Goal: Task Accomplishment & Management: Use online tool/utility

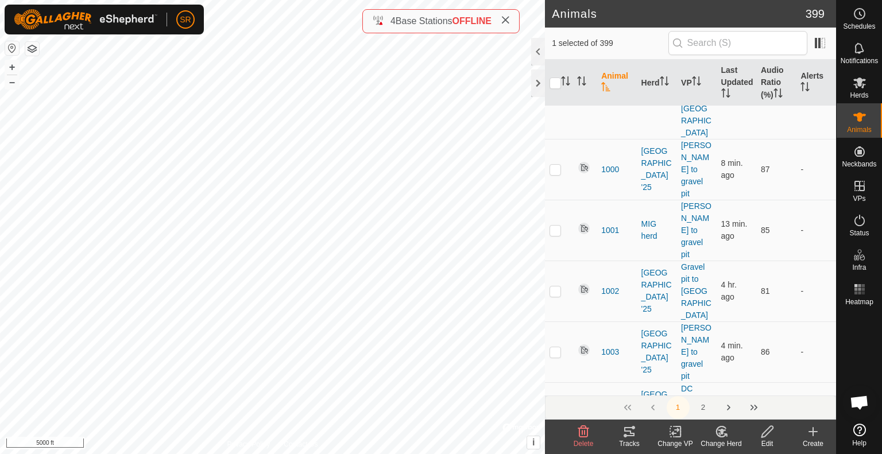
scroll to position [99, 0]
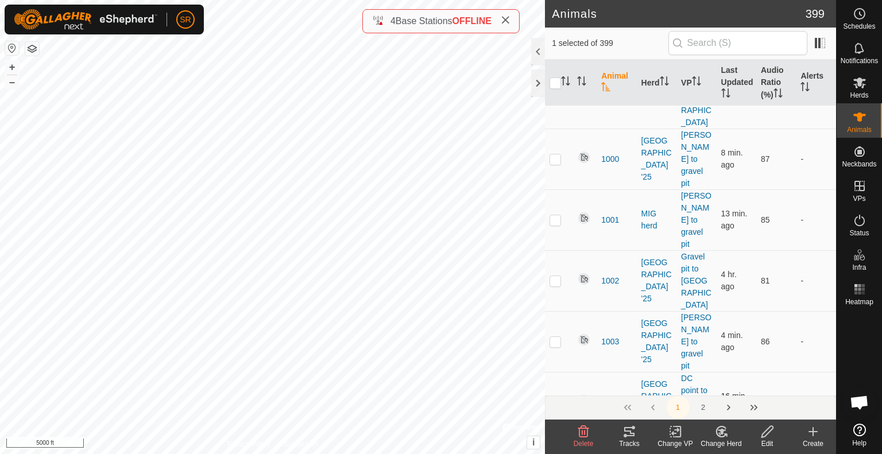
click at [801, 397] on button "Rn" at bounding box center [807, 402] width 13 height 11
click at [555, 80] on input "checkbox" at bounding box center [554, 82] width 11 height 11
checkbox input "true"
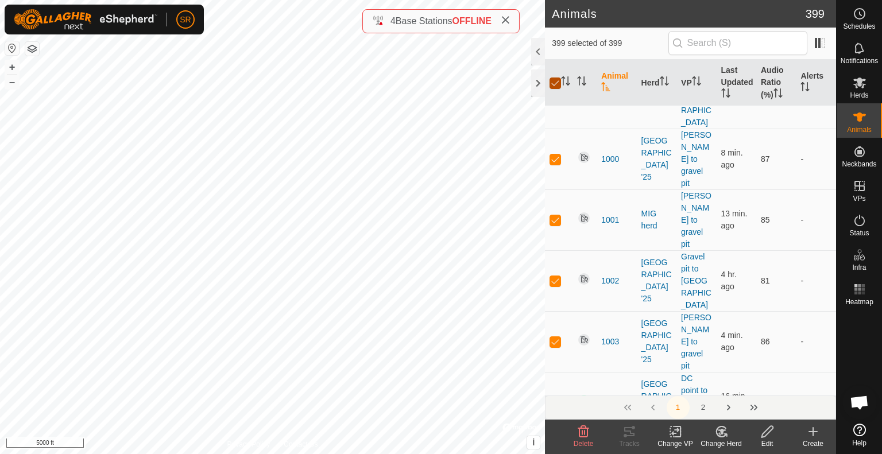
checkbox input "true"
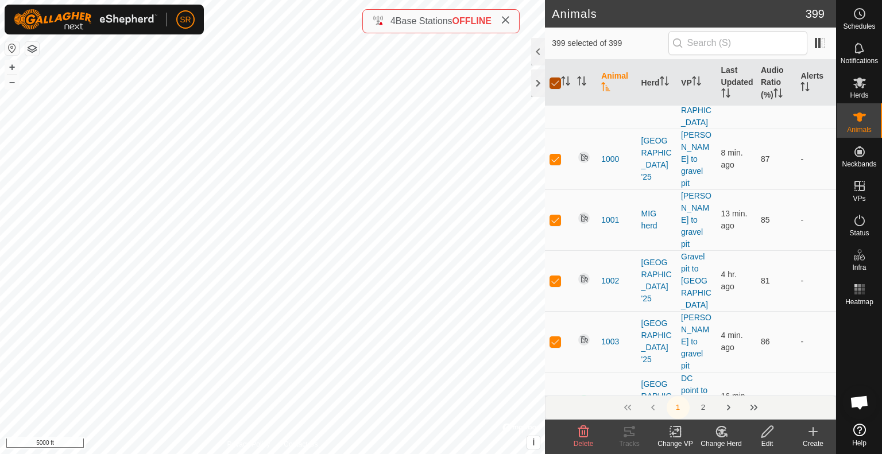
checkbox input "true"
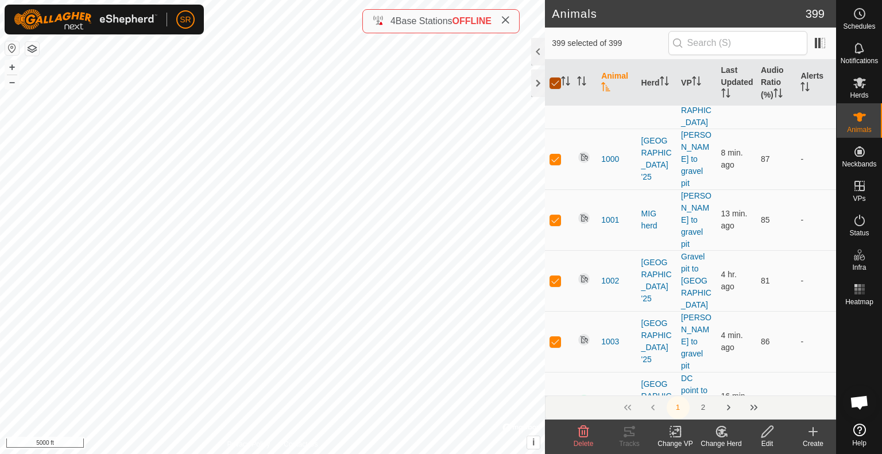
checkbox input "true"
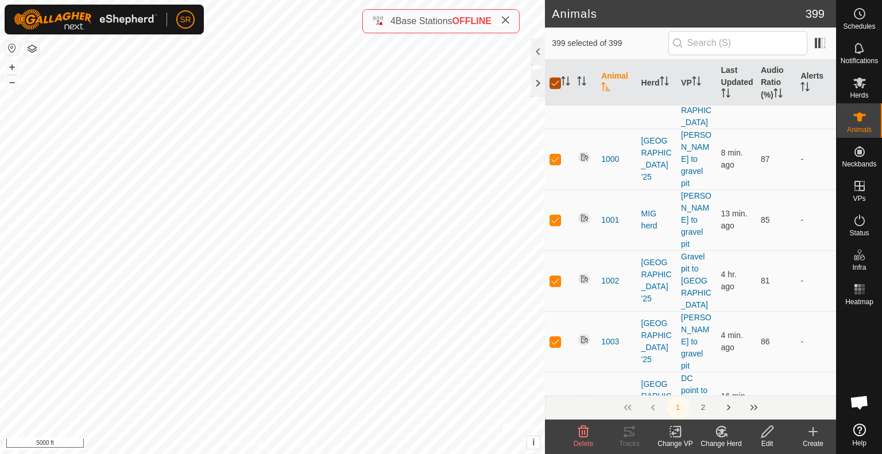
checkbox input "true"
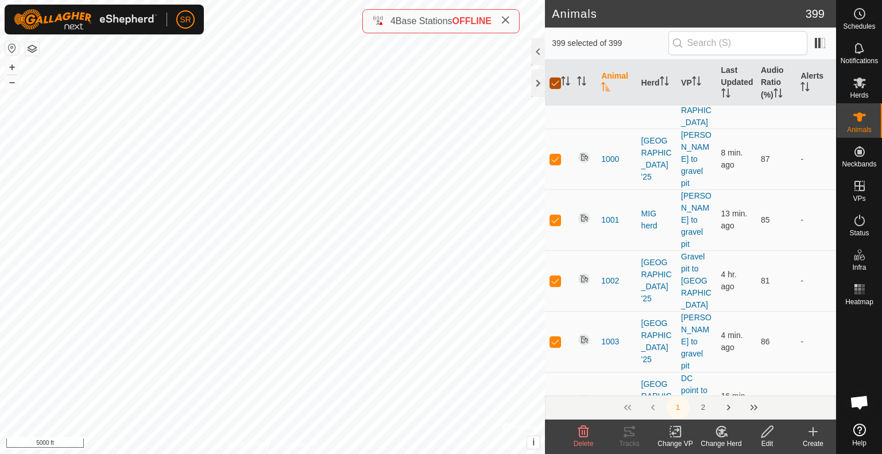
checkbox input "true"
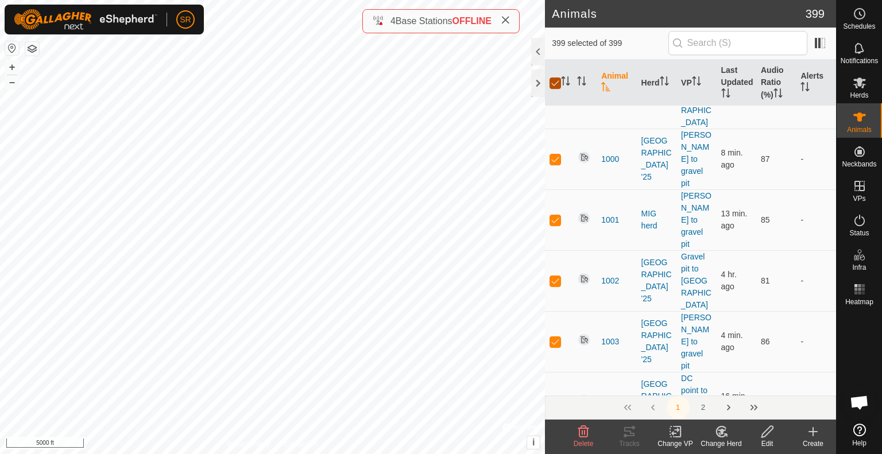
checkbox input "true"
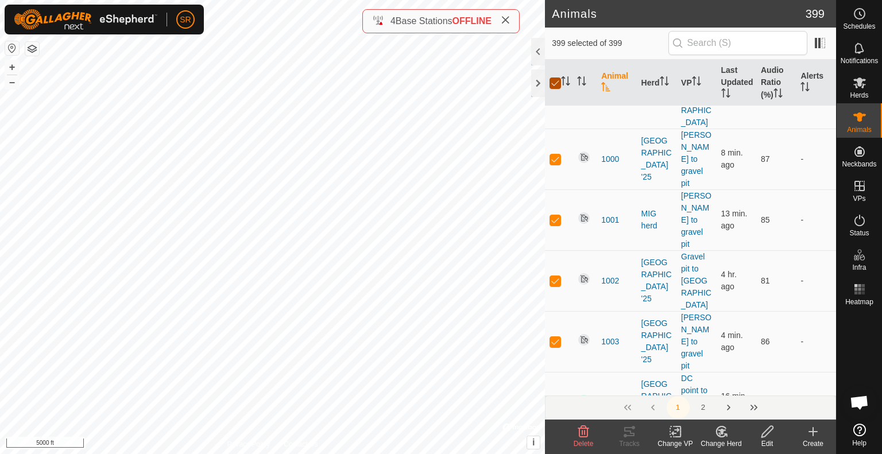
checkbox input "true"
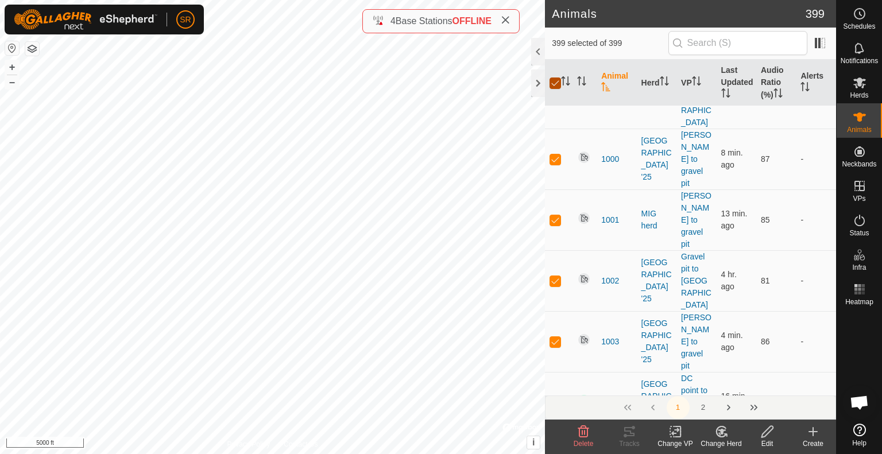
checkbox input "true"
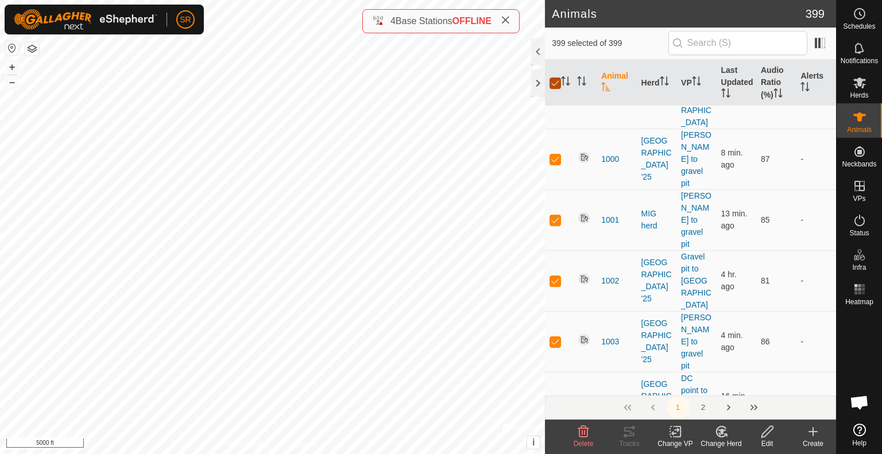
checkbox input "true"
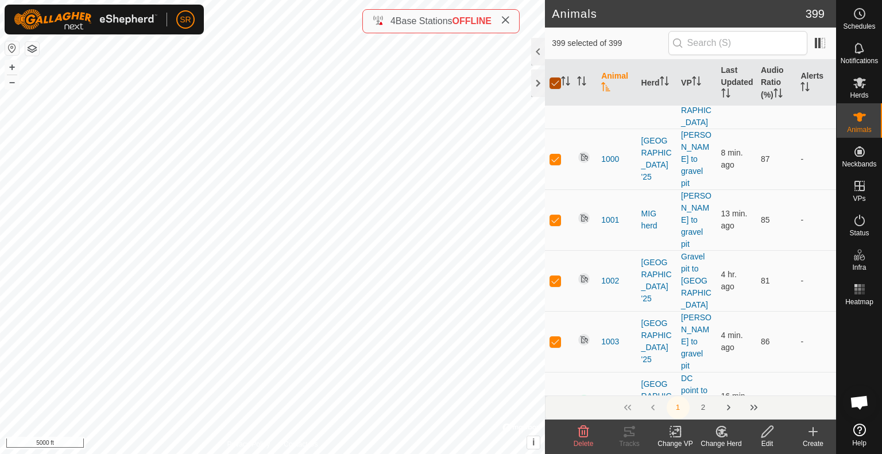
checkbox input "true"
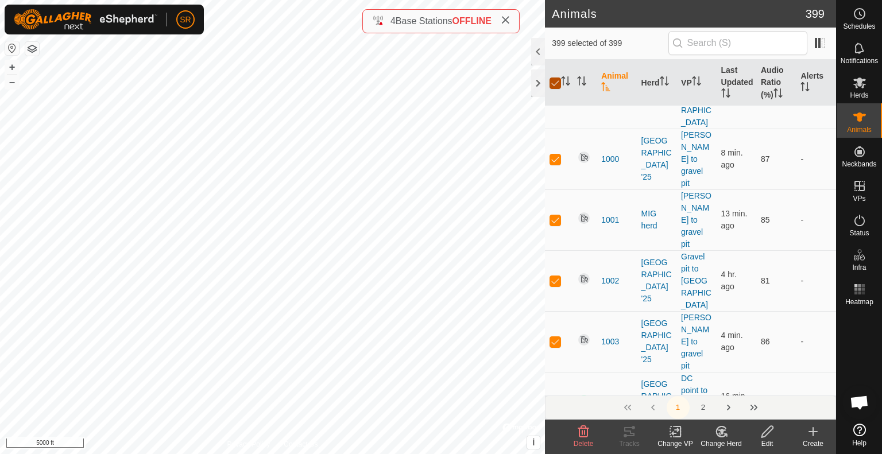
checkbox input "true"
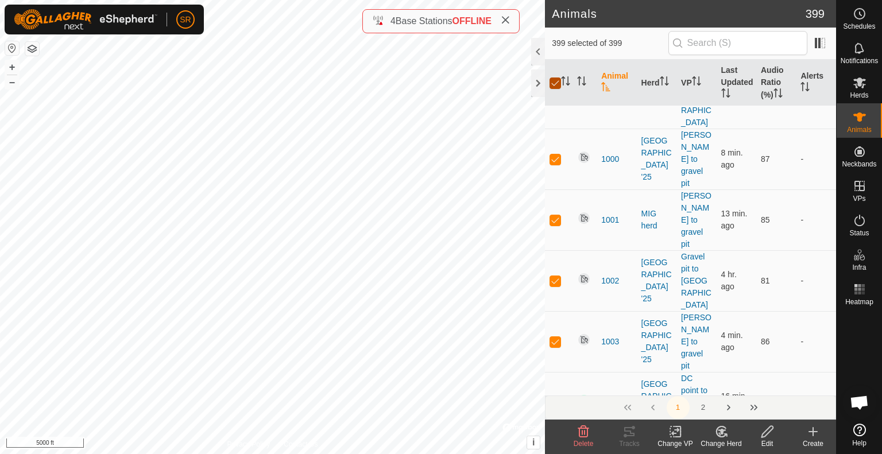
checkbox input "true"
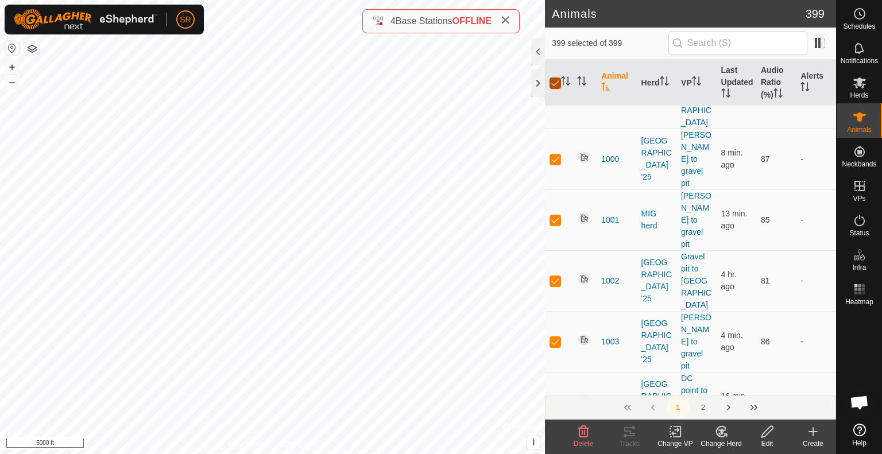
checkbox input "true"
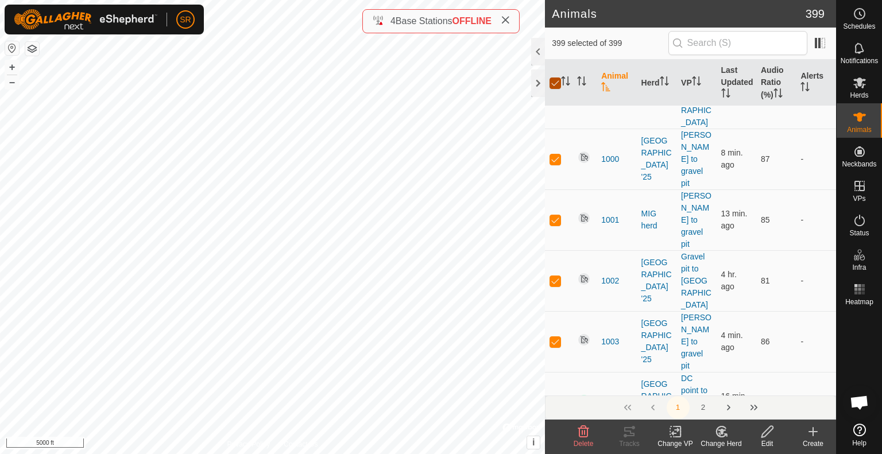
checkbox input "true"
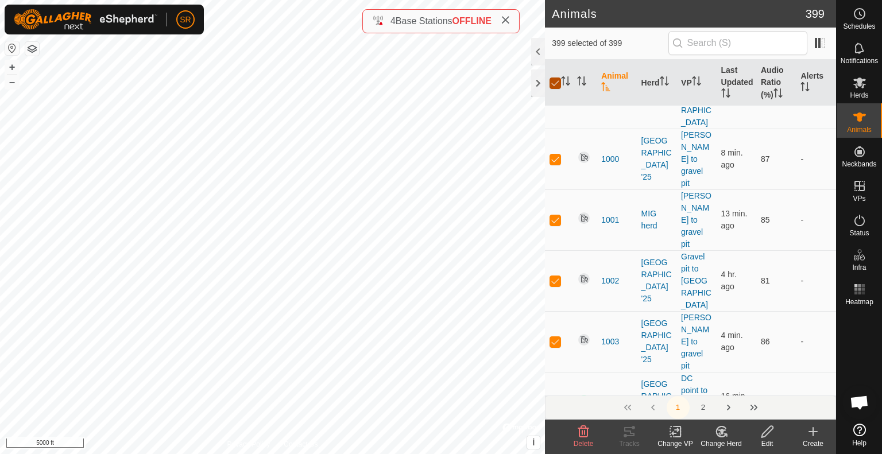
checkbox input "true"
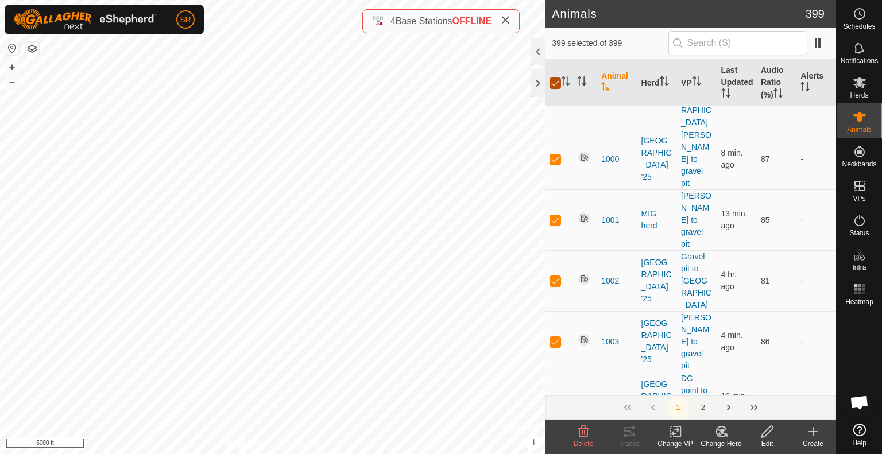
checkbox input "true"
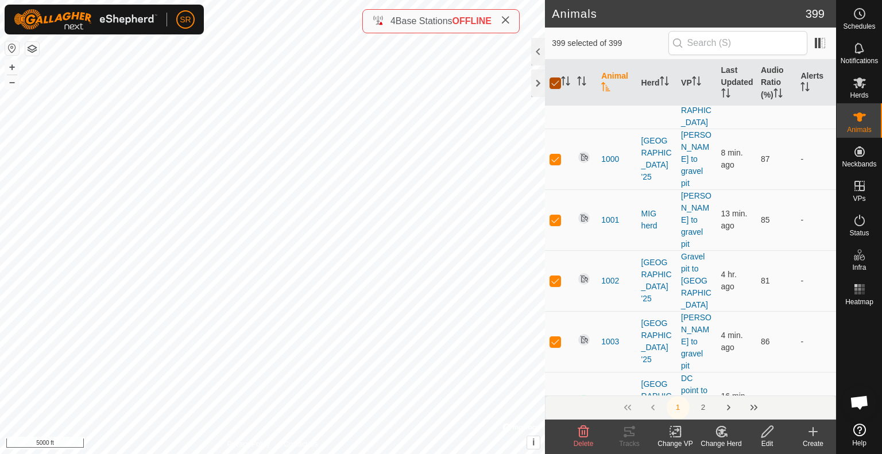
checkbox input "true"
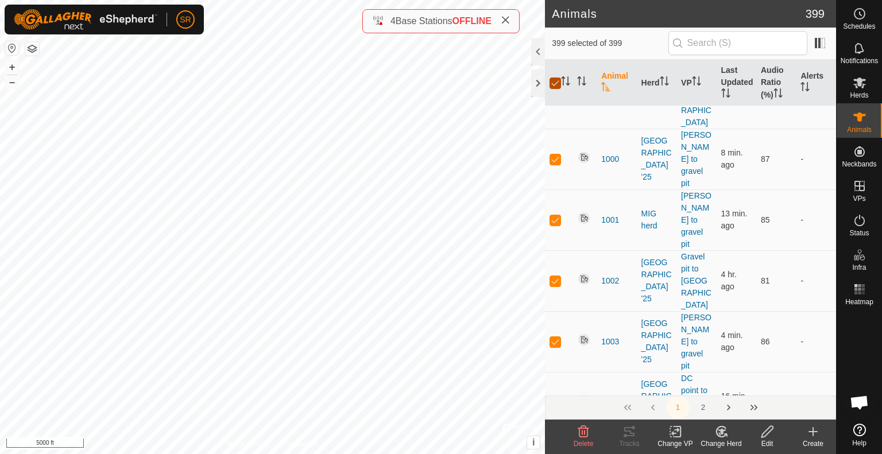
checkbox input "true"
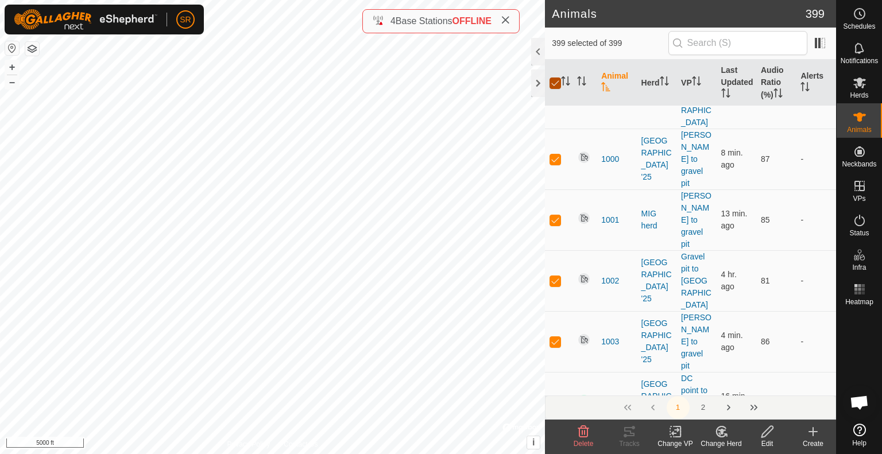
checkbox input "true"
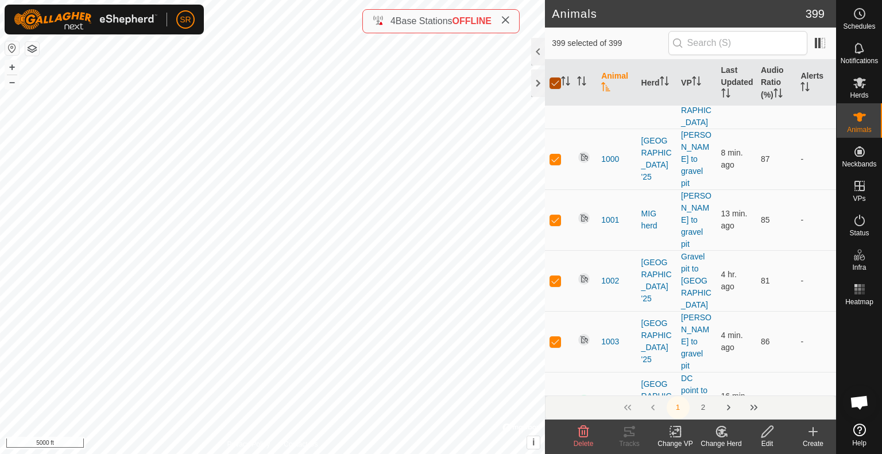
checkbox input "true"
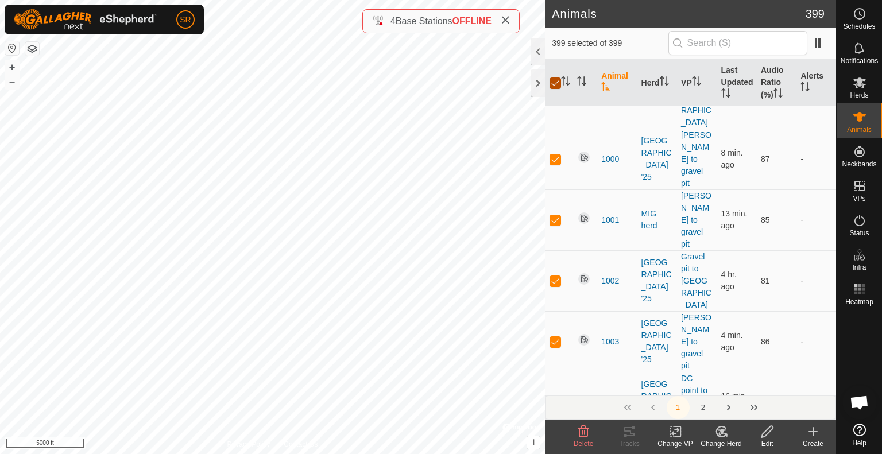
checkbox input "true"
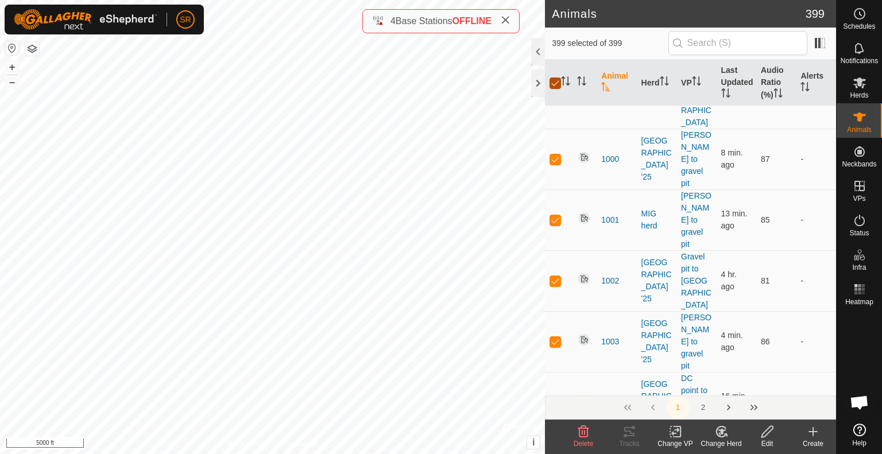
checkbox input "true"
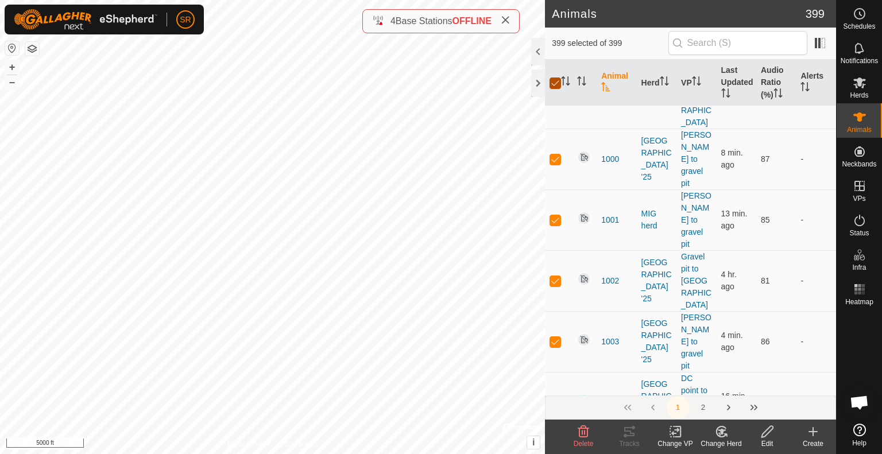
checkbox input "true"
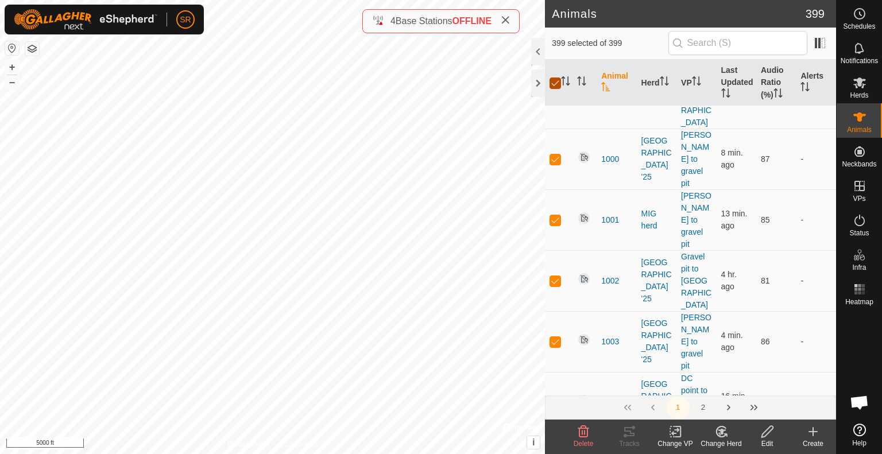
checkbox input "true"
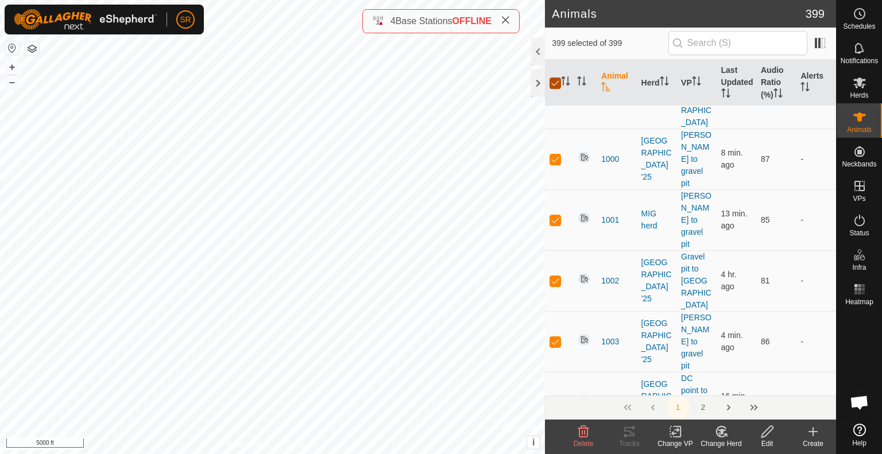
checkbox input "true"
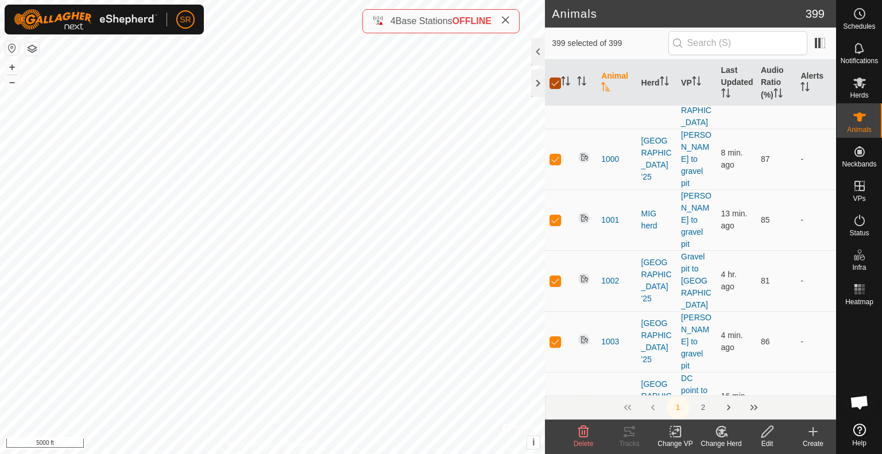
checkbox input "true"
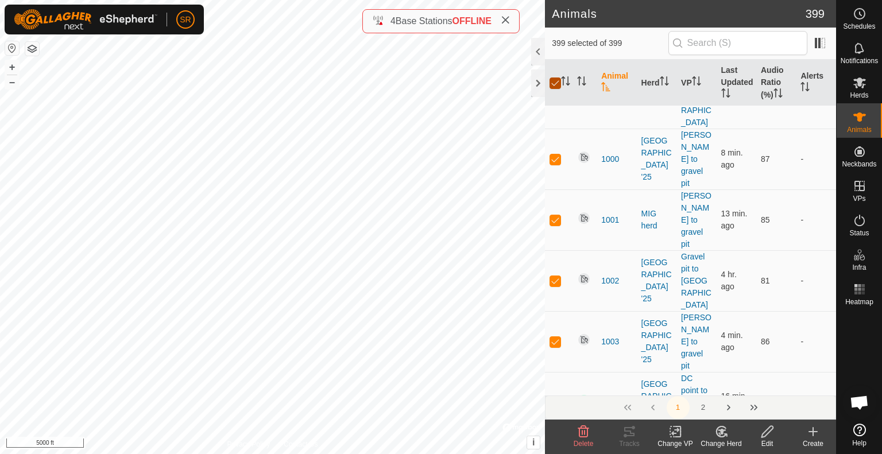
checkbox input "true"
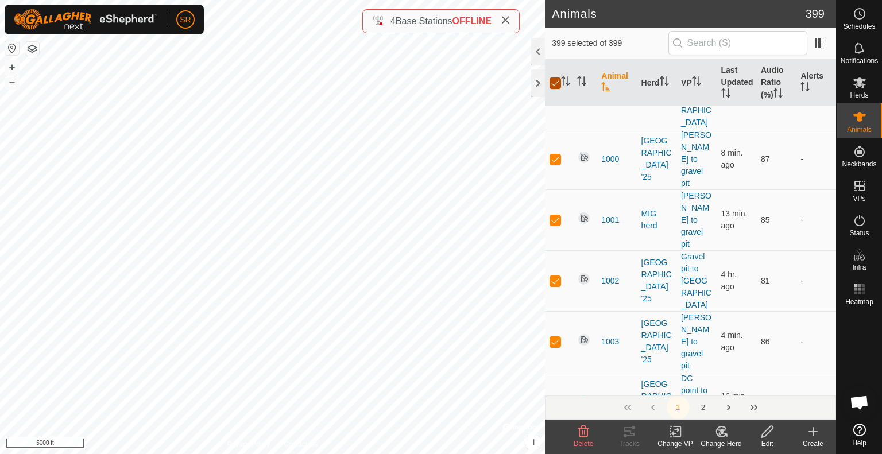
checkbox input "true"
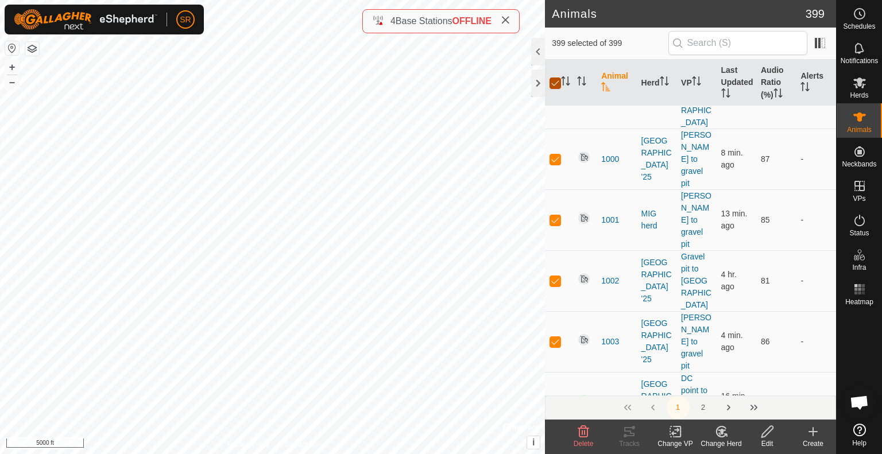
checkbox input "true"
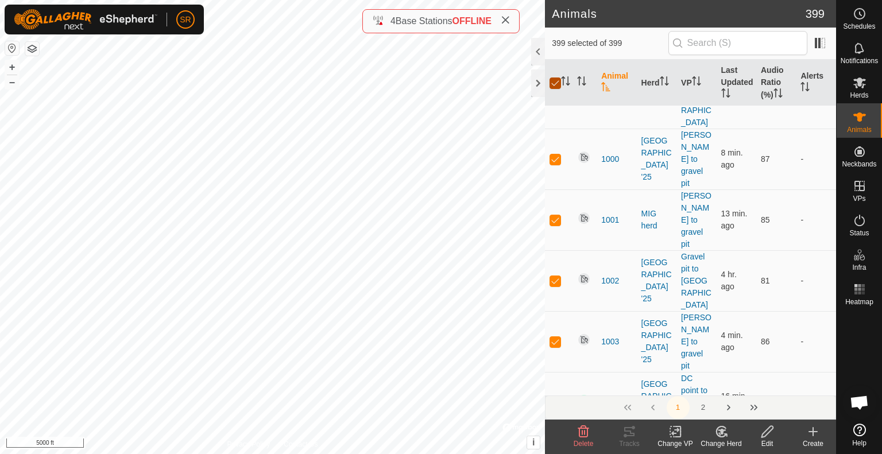
checkbox input "true"
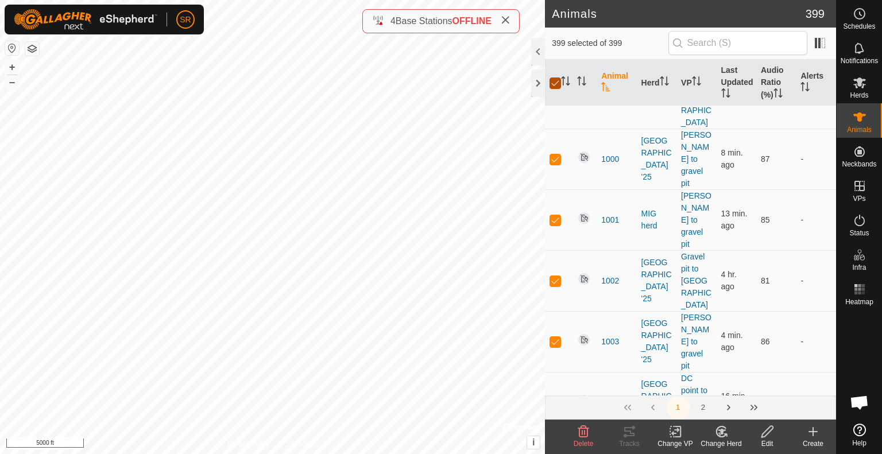
checkbox input "true"
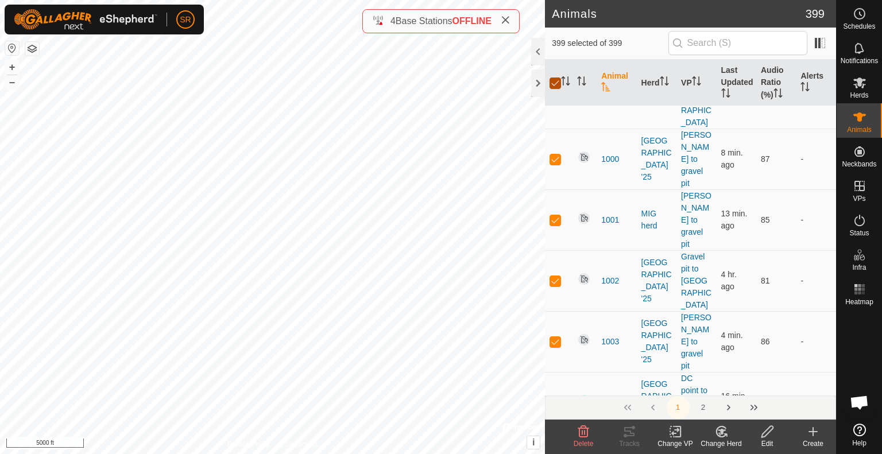
checkbox input "true"
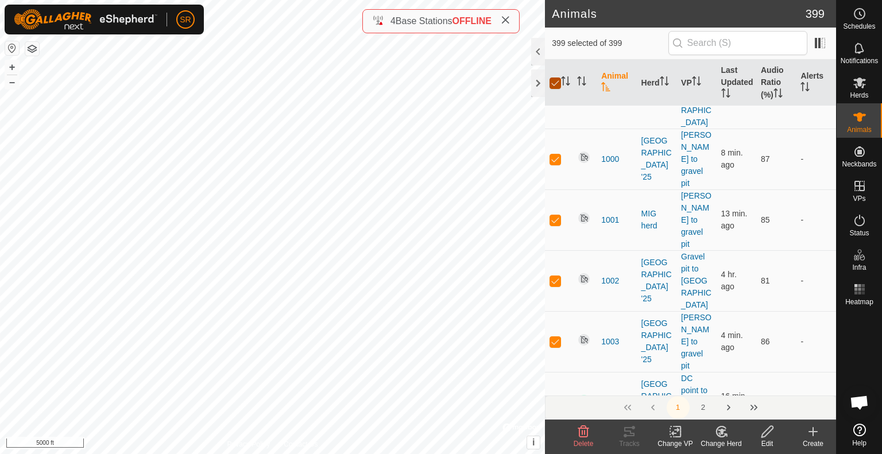
checkbox input "true"
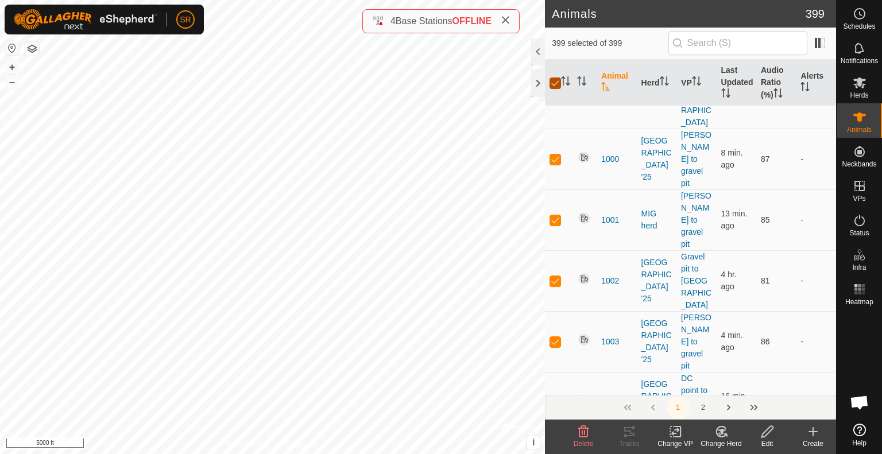
checkbox input "true"
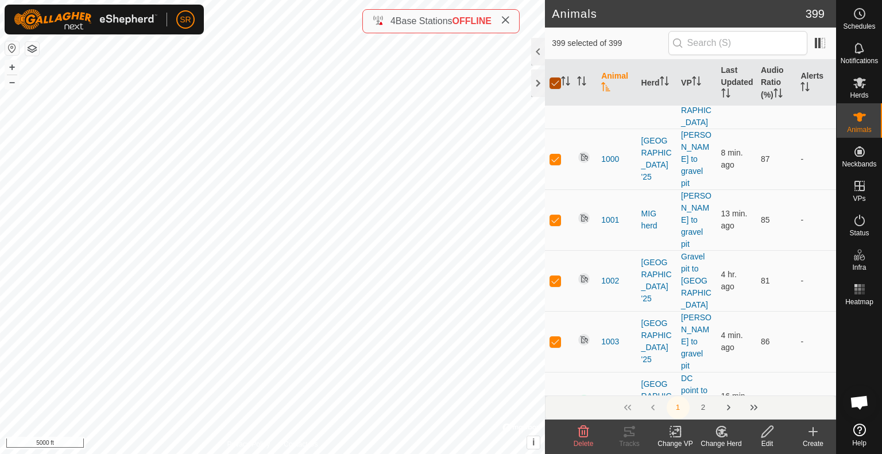
checkbox input "true"
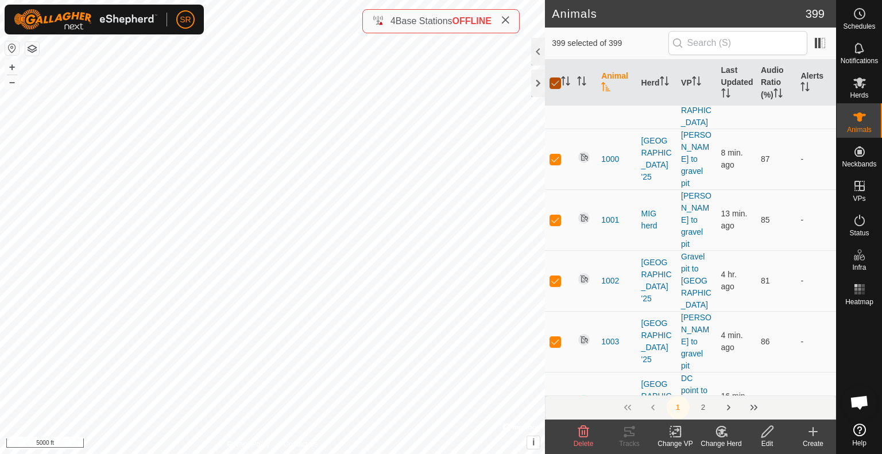
checkbox input "true"
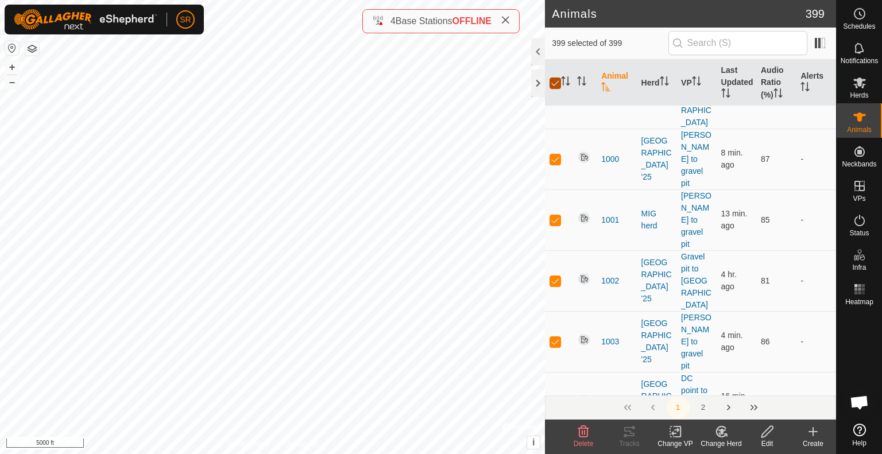
checkbox input "true"
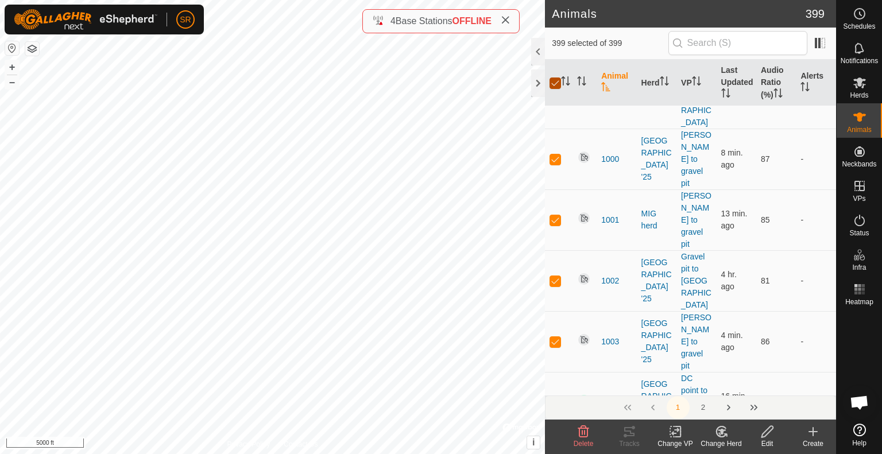
checkbox input "true"
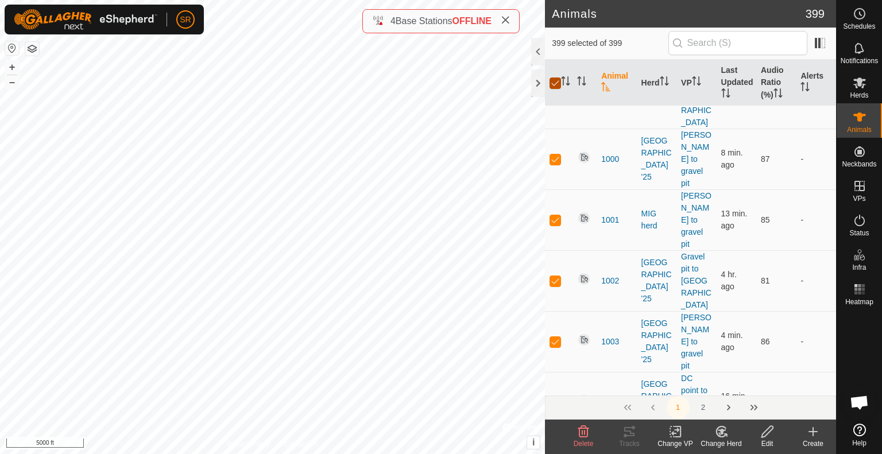
checkbox input "true"
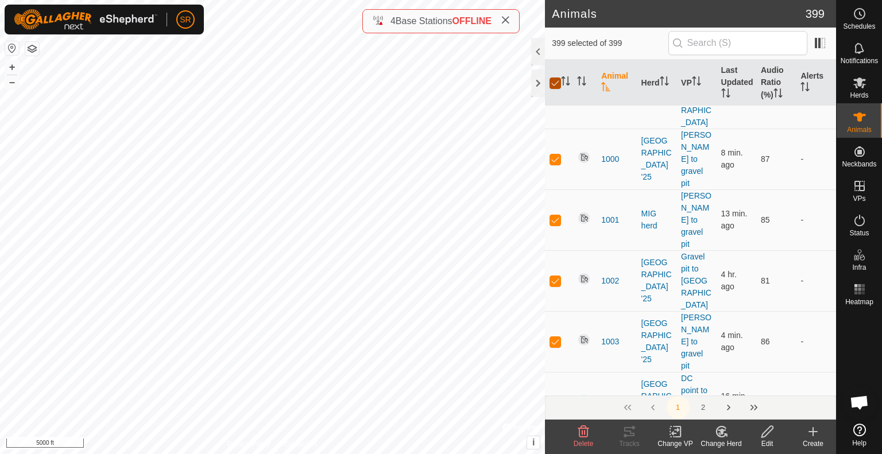
checkbox input "true"
click at [555, 80] on input "checkbox" at bounding box center [554, 82] width 11 height 11
click at [552, 398] on p-checkbox at bounding box center [554, 402] width 11 height 9
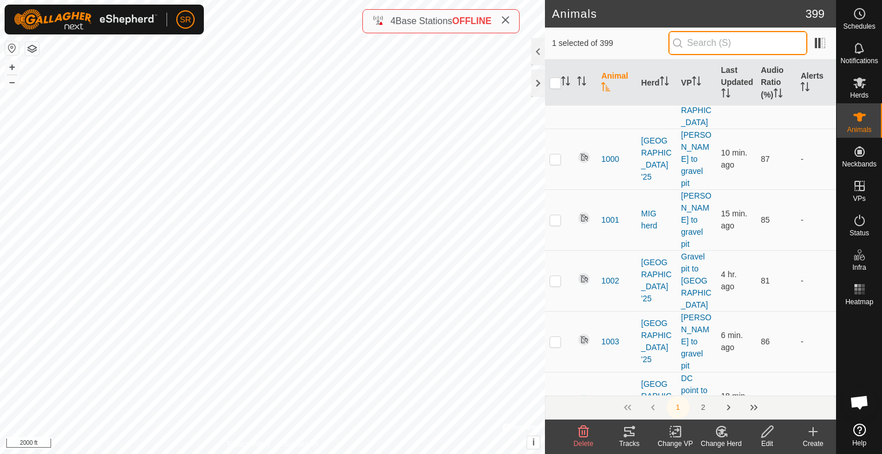
click at [747, 45] on input "text" at bounding box center [737, 43] width 139 height 24
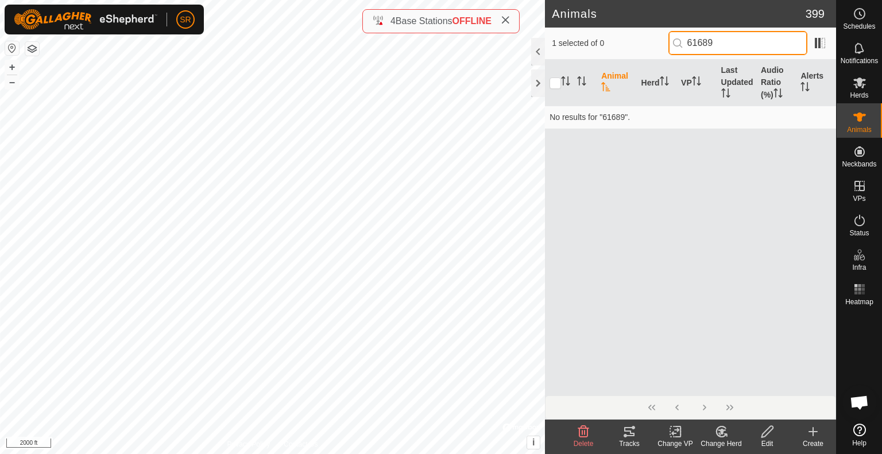
scroll to position [0, 0]
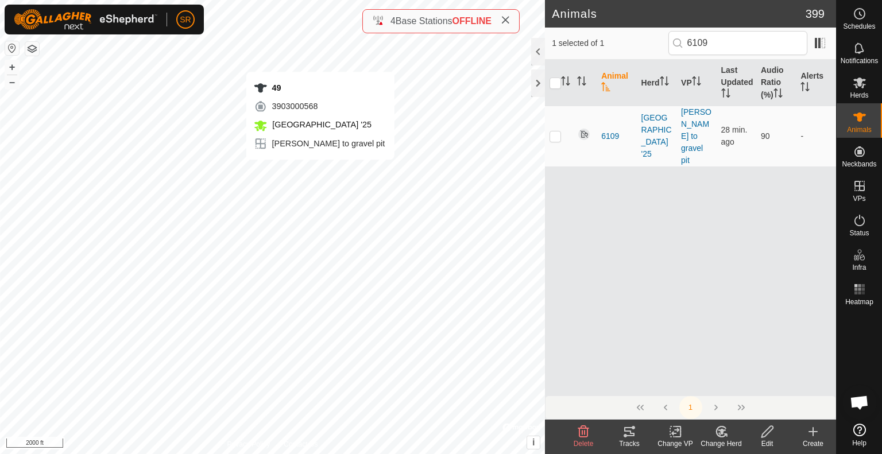
click at [320, 60] on div "49 3903000568 [GEOGRAPHIC_DATA] '25 [PERSON_NAME] to gravel pit + – ⇧ i © Mapbo…" at bounding box center [272, 227] width 545 height 454
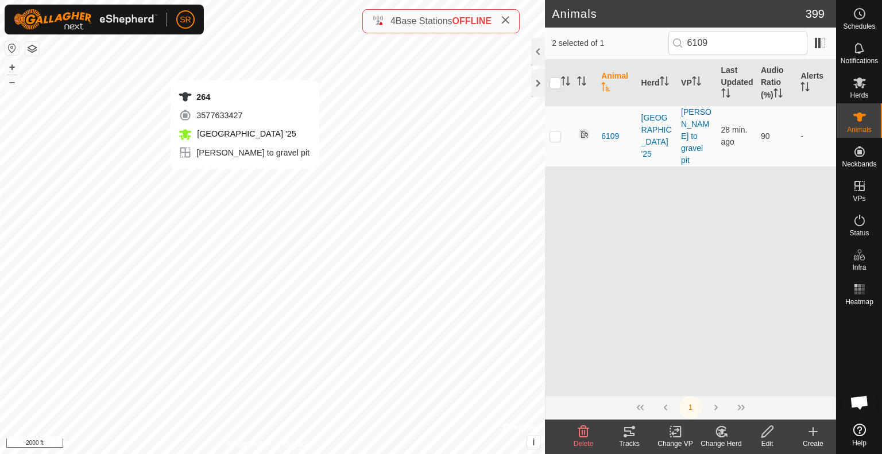
click at [244, 69] on div "264 3577633427 [GEOGRAPHIC_DATA] '25 [PERSON_NAME] to gravel pit + – ⇧ i © Mapb…" at bounding box center [272, 227] width 545 height 454
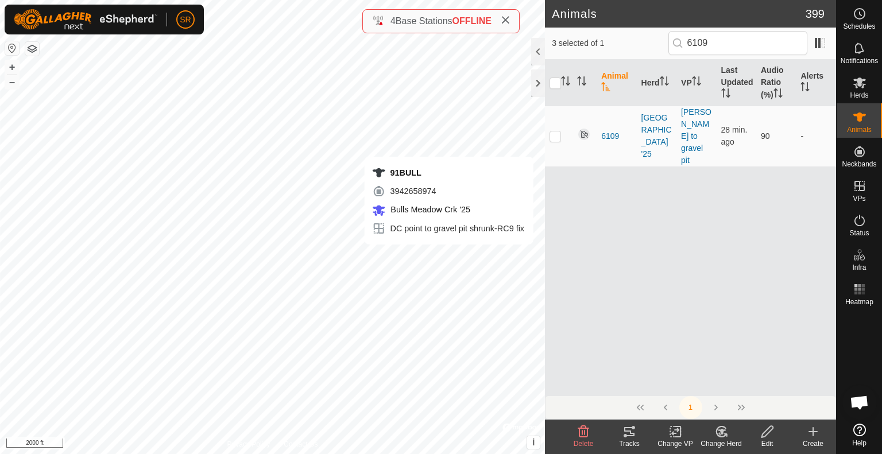
click at [767, 434] on icon at bounding box center [767, 432] width 14 height 14
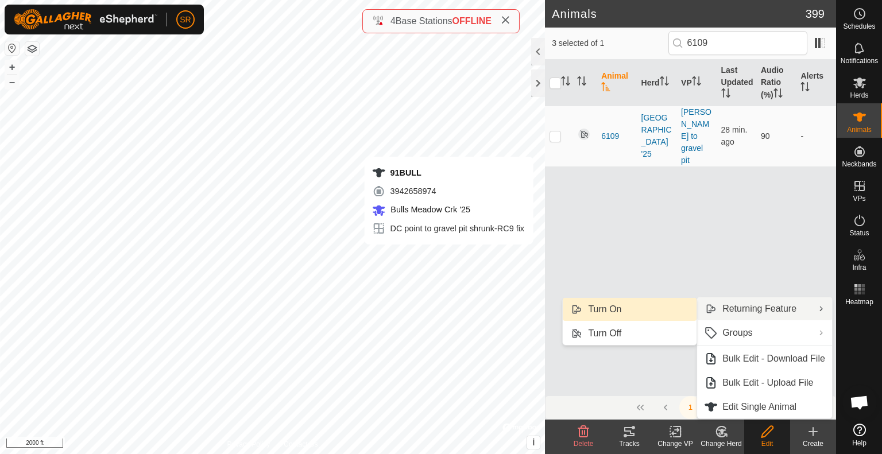
click at [667, 308] on link "Turn On" at bounding box center [629, 309] width 134 height 23
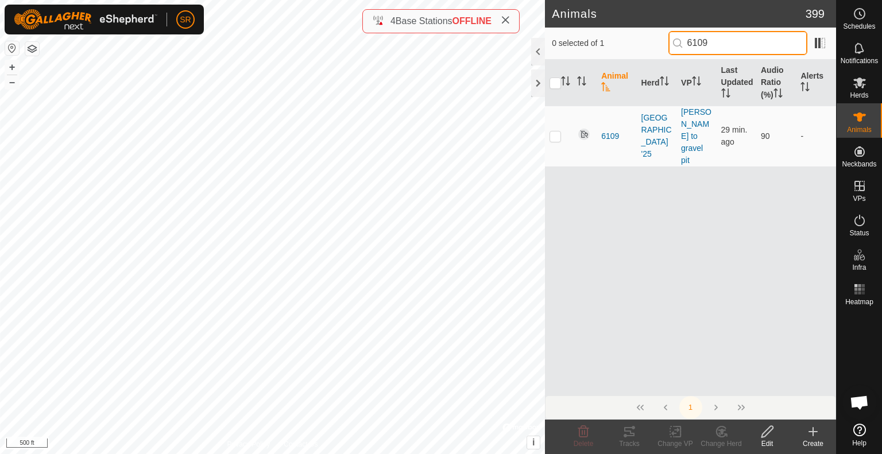
drag, startPoint x: 747, startPoint y: 44, endPoint x: 573, endPoint y: 59, distance: 174.0
click at [573, 59] on div "0 selected of 1 6109" at bounding box center [690, 44] width 291 height 32
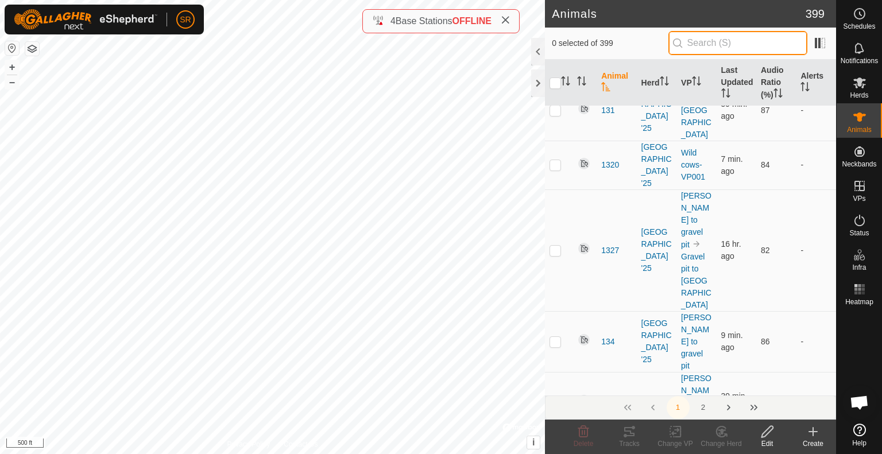
scroll to position [4992, 0]
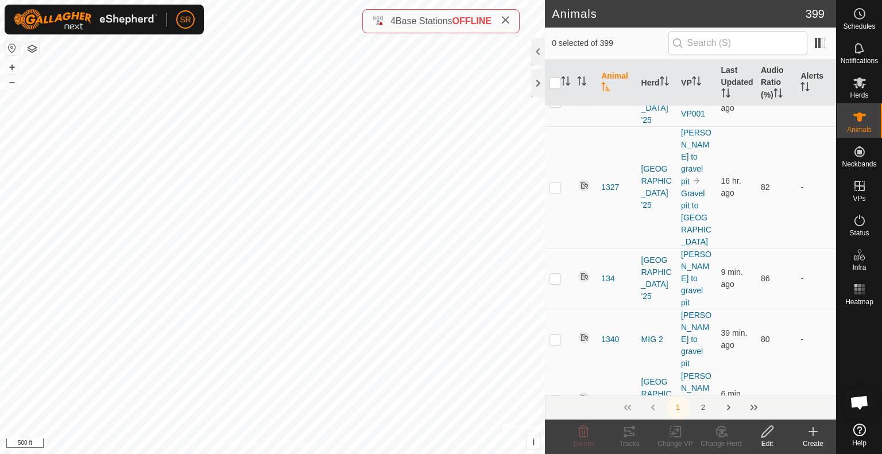
click at [583, 137] on div "Animals 399 0 selected of 399 Animal Herd VP Last Updated Audio Ratio (%) Alert…" at bounding box center [418, 227] width 836 height 454
click at [538, 49] on div "Animals 399 0 selected of 399 Animal Herd VP Last Updated Audio Ratio (%) Alert…" at bounding box center [418, 227] width 836 height 454
click at [549, 27] on div "Animals 399 0 selected of 399 Animal Herd VP Last Updated Audio Ratio (%) Alert…" at bounding box center [418, 227] width 836 height 454
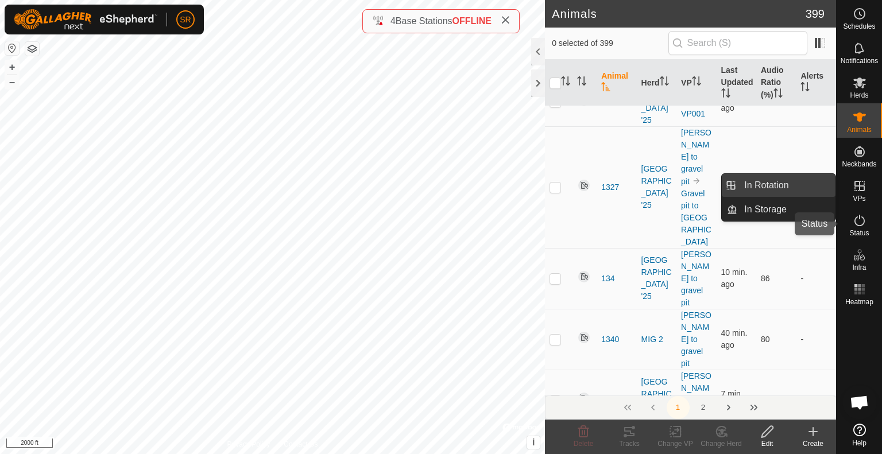
drag, startPoint x: 857, startPoint y: 224, endPoint x: 809, endPoint y: 184, distance: 62.4
click at [857, 224] on icon at bounding box center [859, 220] width 14 height 14
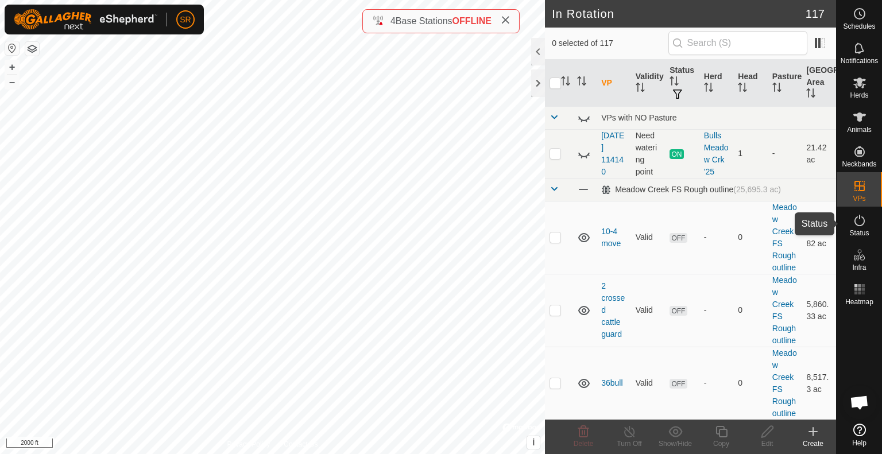
click at [860, 227] on icon at bounding box center [859, 220] width 14 height 14
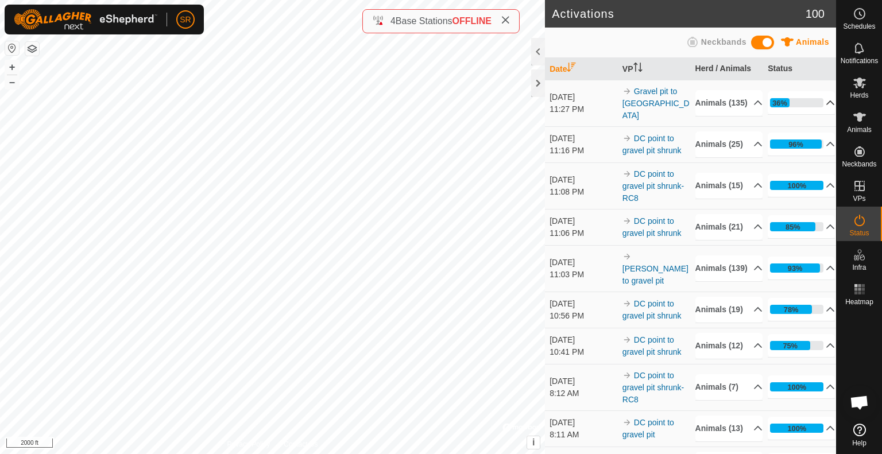
click at [810, 105] on p-accordion-header "36%" at bounding box center [800, 102] width 67 height 23
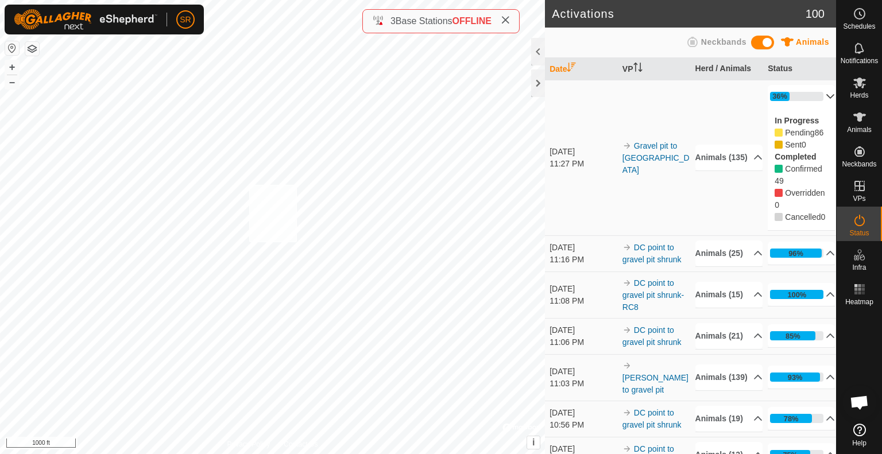
click at [249, 185] on div "3948 2131092146 [GEOGRAPHIC_DATA] '25 DC point to gravel pit shrunk-RC8 + – ⇧ i…" at bounding box center [272, 227] width 545 height 454
click at [860, 123] on icon at bounding box center [859, 117] width 14 height 14
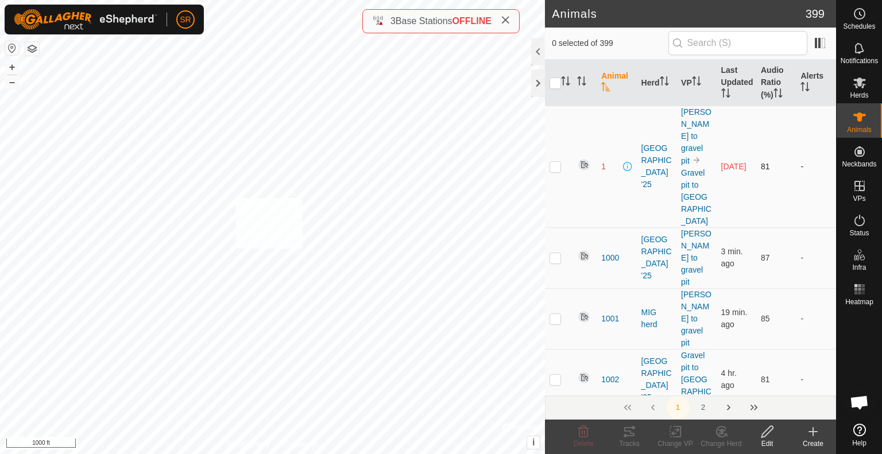
click at [236, 197] on div "1534 2578556358 experiment herd DC point to gravel pit shrunk-RC8 + – ⇧ i © Map…" at bounding box center [272, 227] width 545 height 454
click at [627, 440] on div "Tracks" at bounding box center [629, 443] width 46 height 10
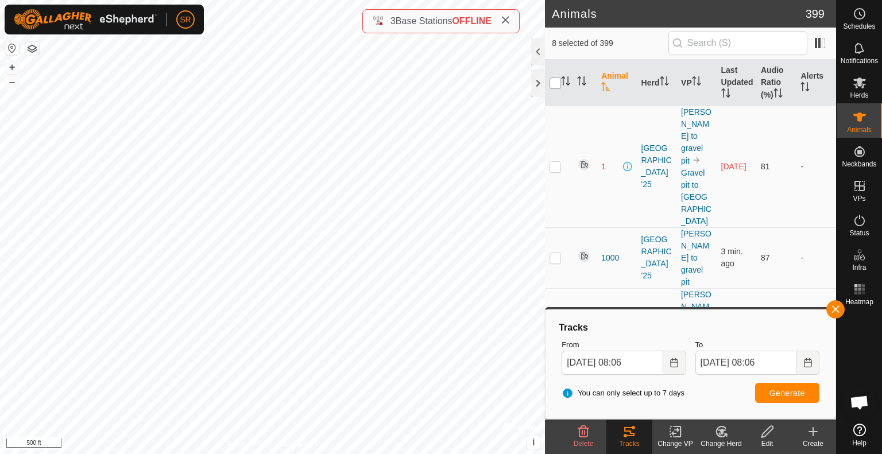
click at [556, 80] on input "checkbox" at bounding box center [554, 82] width 11 height 11
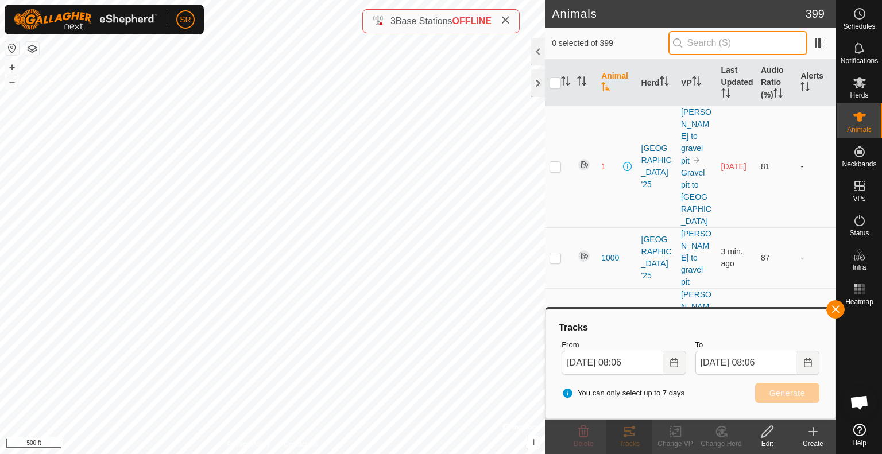
click at [719, 49] on input "text" at bounding box center [737, 43] width 139 height 24
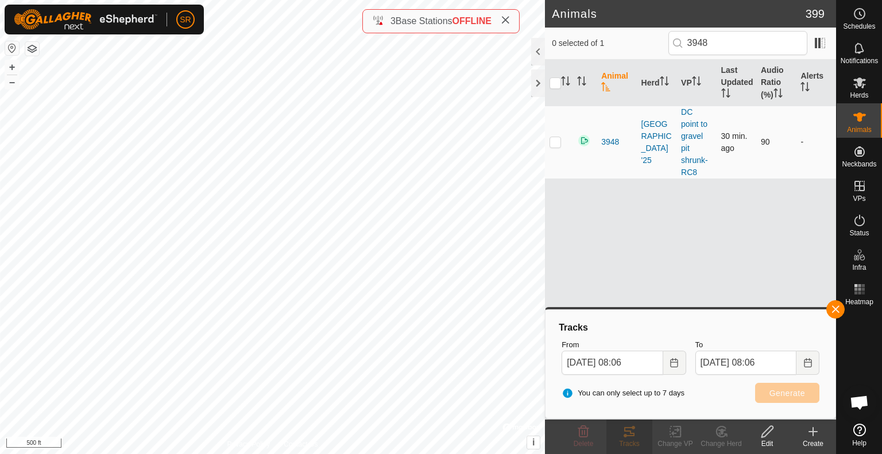
click at [556, 145] on p-checkbox at bounding box center [554, 141] width 11 height 9
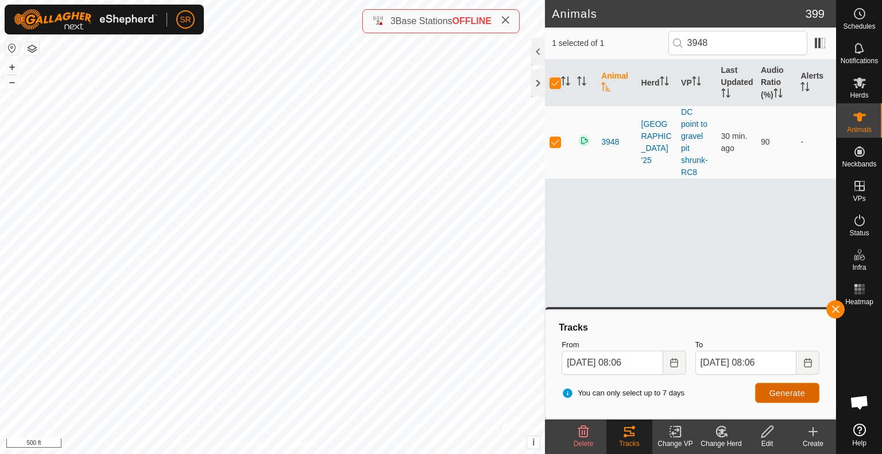
click at [773, 391] on span "Generate" at bounding box center [787, 393] width 36 height 9
click at [552, 146] on p-checkbox at bounding box center [554, 141] width 11 height 9
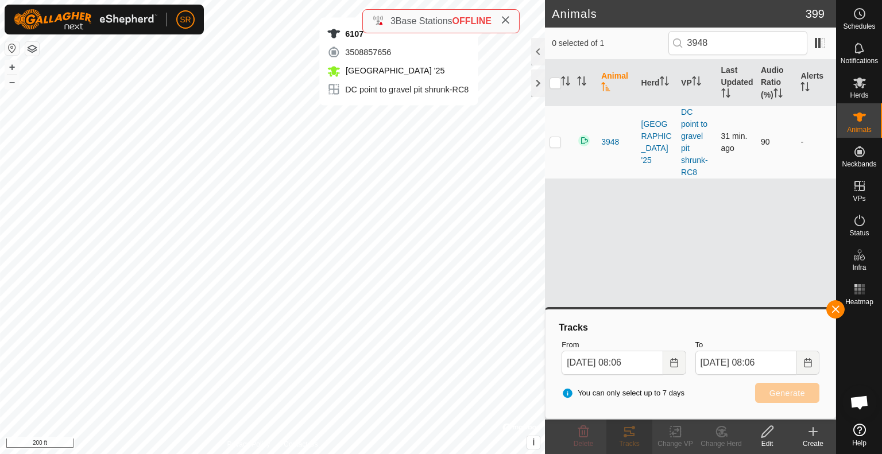
click at [398, 117] on div "6107 3508857656 [GEOGRAPHIC_DATA] '25 DC point to gravel pit shrunk-RC8 + – ⇧ i…" at bounding box center [272, 227] width 545 height 454
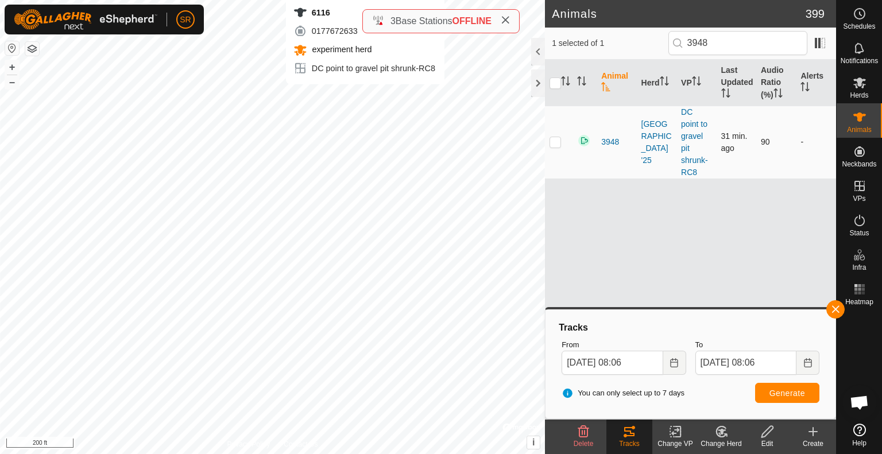
click at [365, 96] on div "6116 0177672633 experiment herd DC point to gravel pit shrunk-RC8 + – ⇧ i © Map…" at bounding box center [272, 227] width 545 height 454
click at [799, 394] on span "Generate" at bounding box center [787, 393] width 36 height 9
click at [790, 394] on span "Generate" at bounding box center [787, 393] width 36 height 9
click at [802, 391] on span "Generate" at bounding box center [787, 393] width 36 height 9
